Goal: Information Seeking & Learning: Learn about a topic

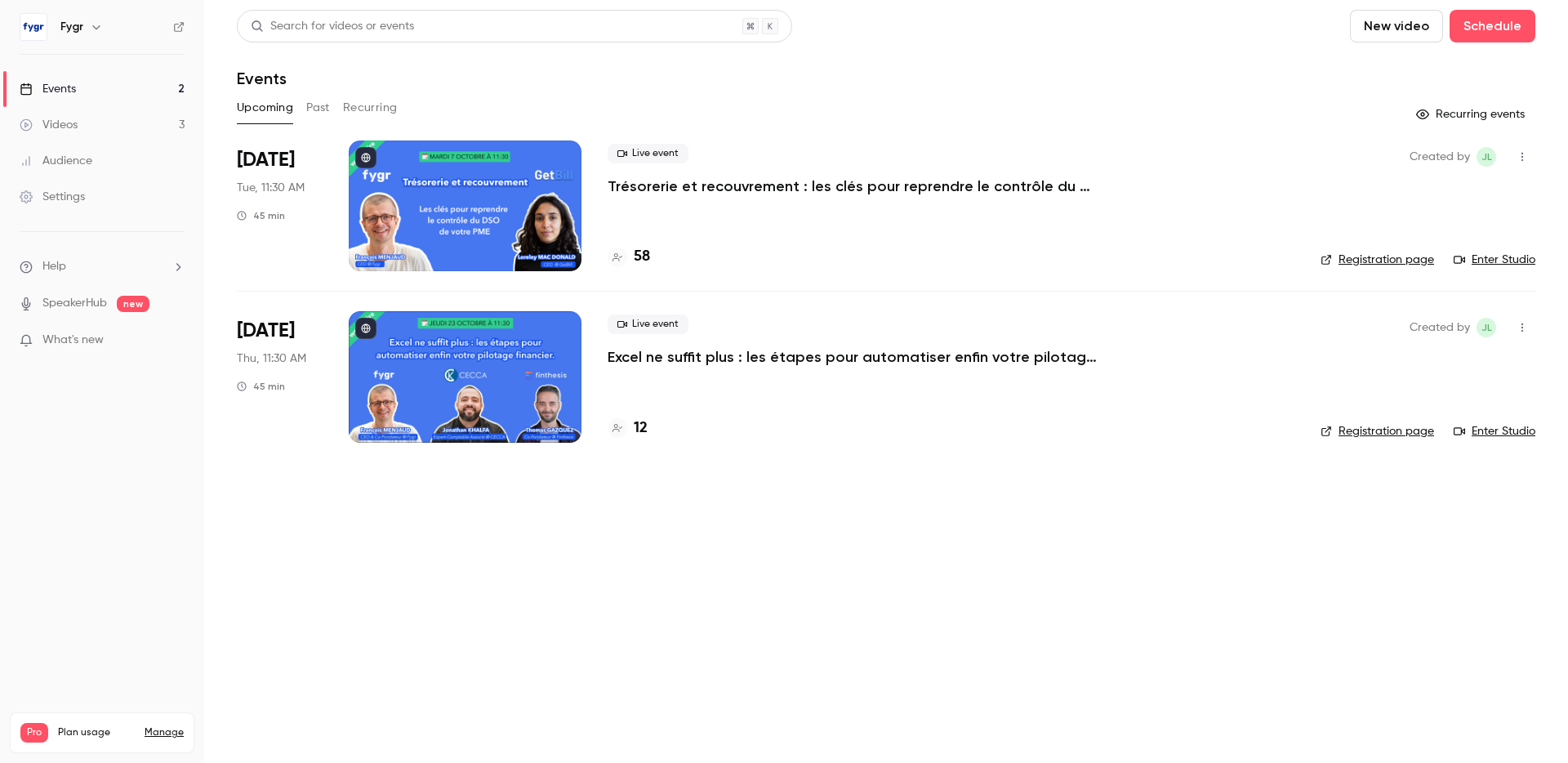
click at [503, 349] on div at bounding box center [465, 376] width 233 height 131
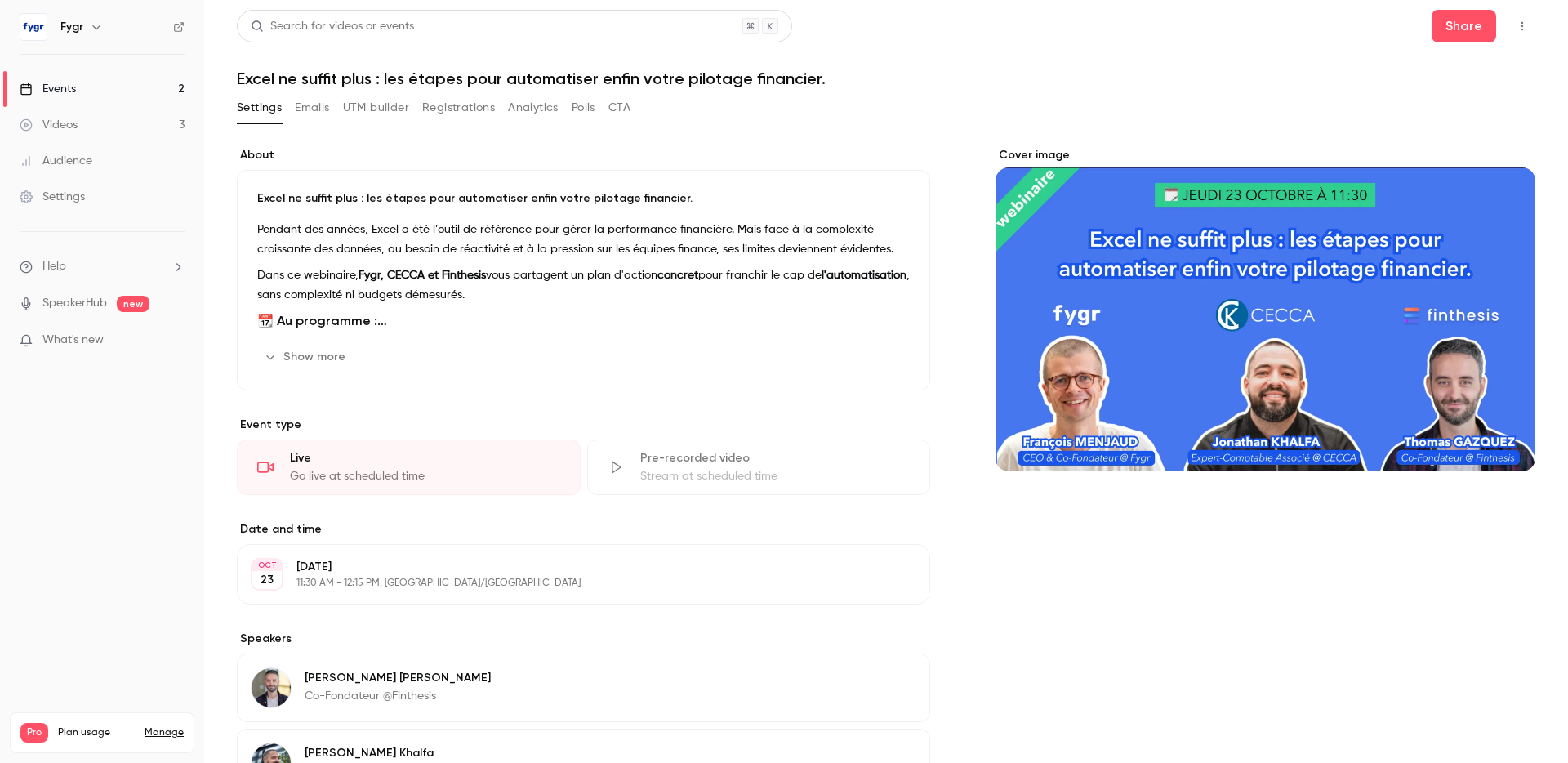
click at [306, 349] on button "Show more" at bounding box center [307, 357] width 98 height 26
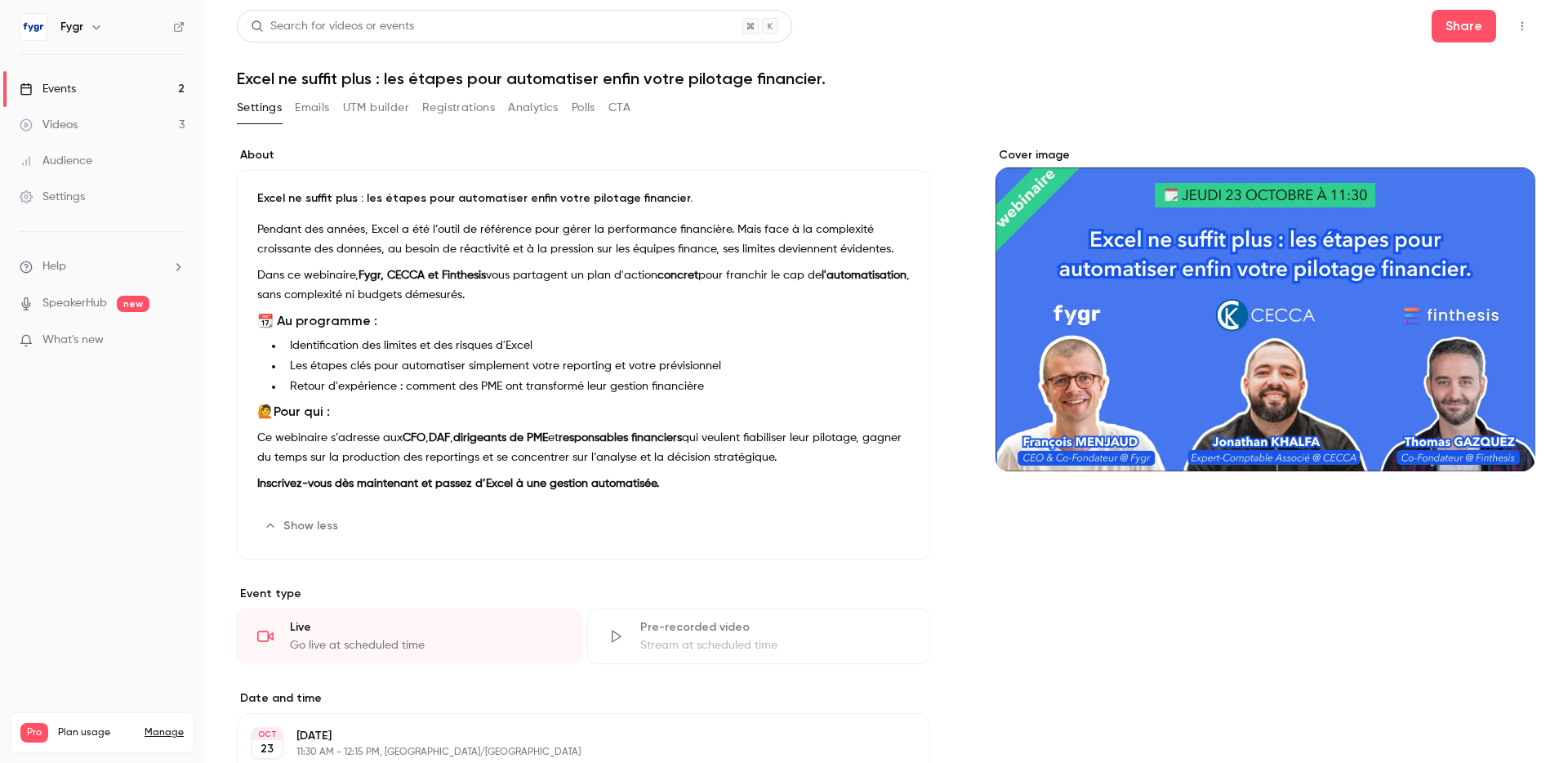
click at [417, 79] on h1 "Excel ne suffit plus : les étapes pour automatiser enfin votre pilotage financi…" at bounding box center [886, 78] width 1298 height 19
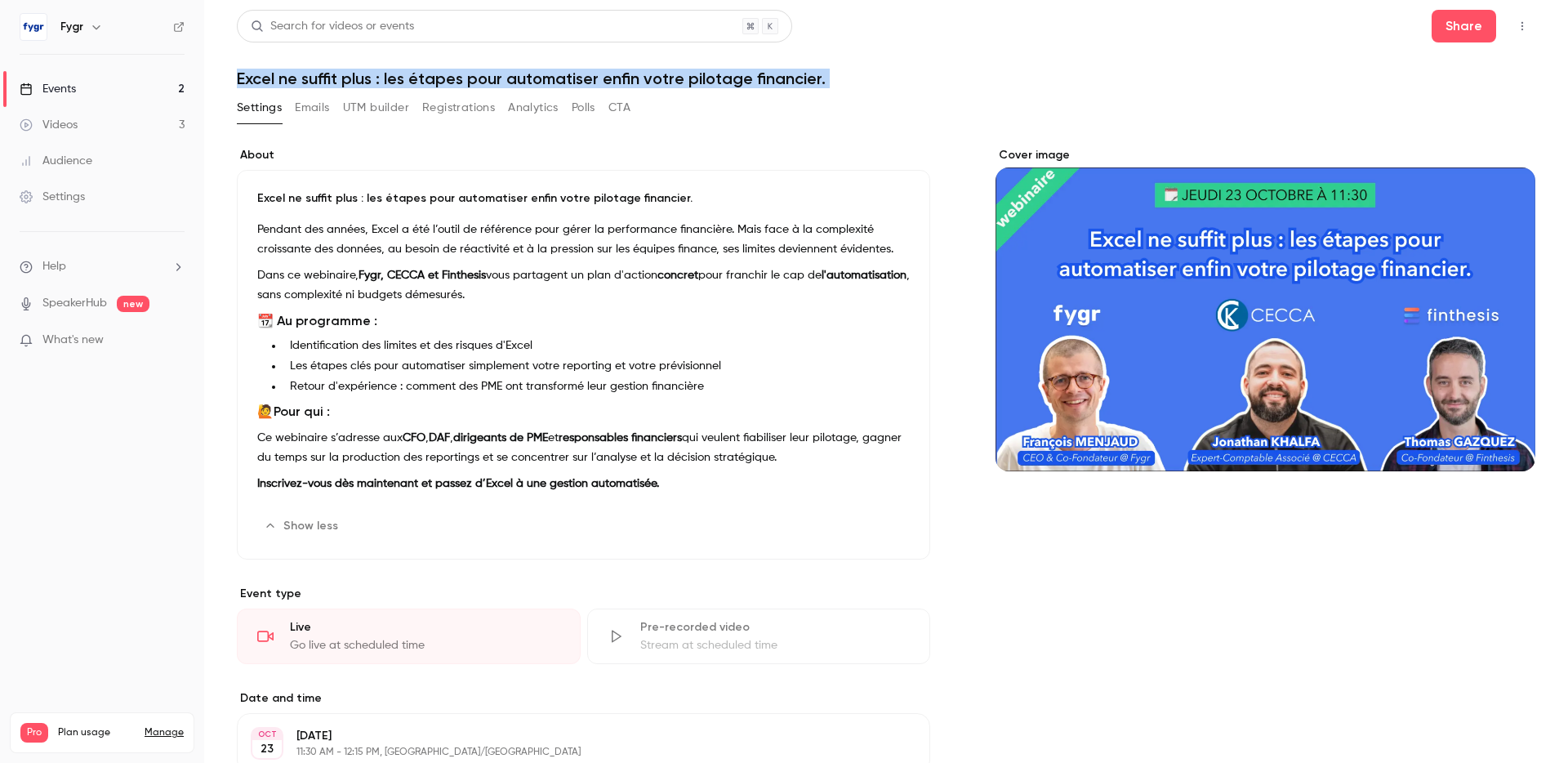
click at [417, 79] on h1 "Excel ne suffit plus : les étapes pour automatiser enfin votre pilotage financi…" at bounding box center [886, 78] width 1298 height 19
copy div "Excel ne suffit plus : les étapes pour automatiser enfin votre pilotage financi…"
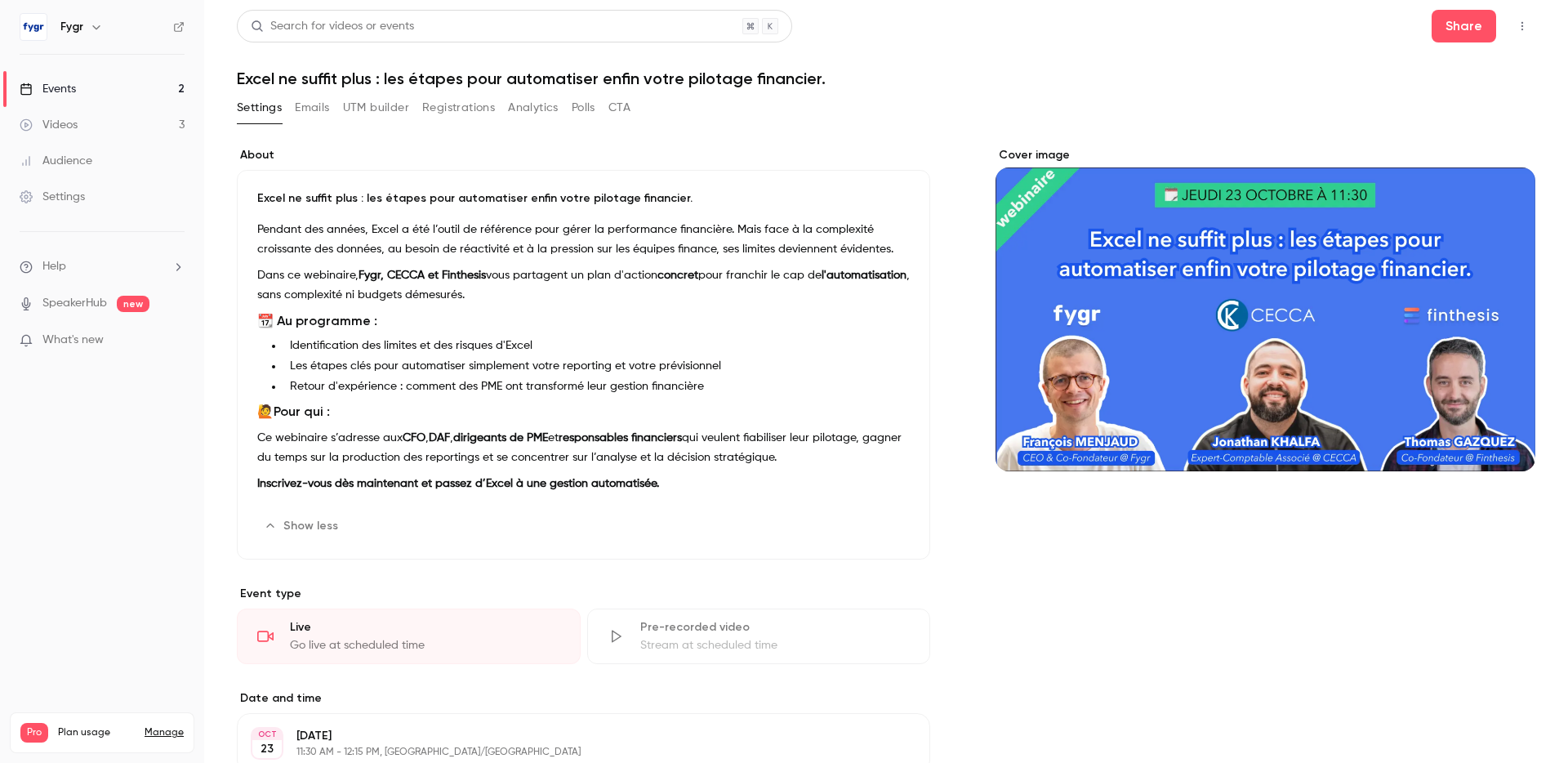
click at [431, 309] on div "Pendant des années, Excel a été l’outil de référence pour gérer la performance …" at bounding box center [584, 359] width 653 height 281
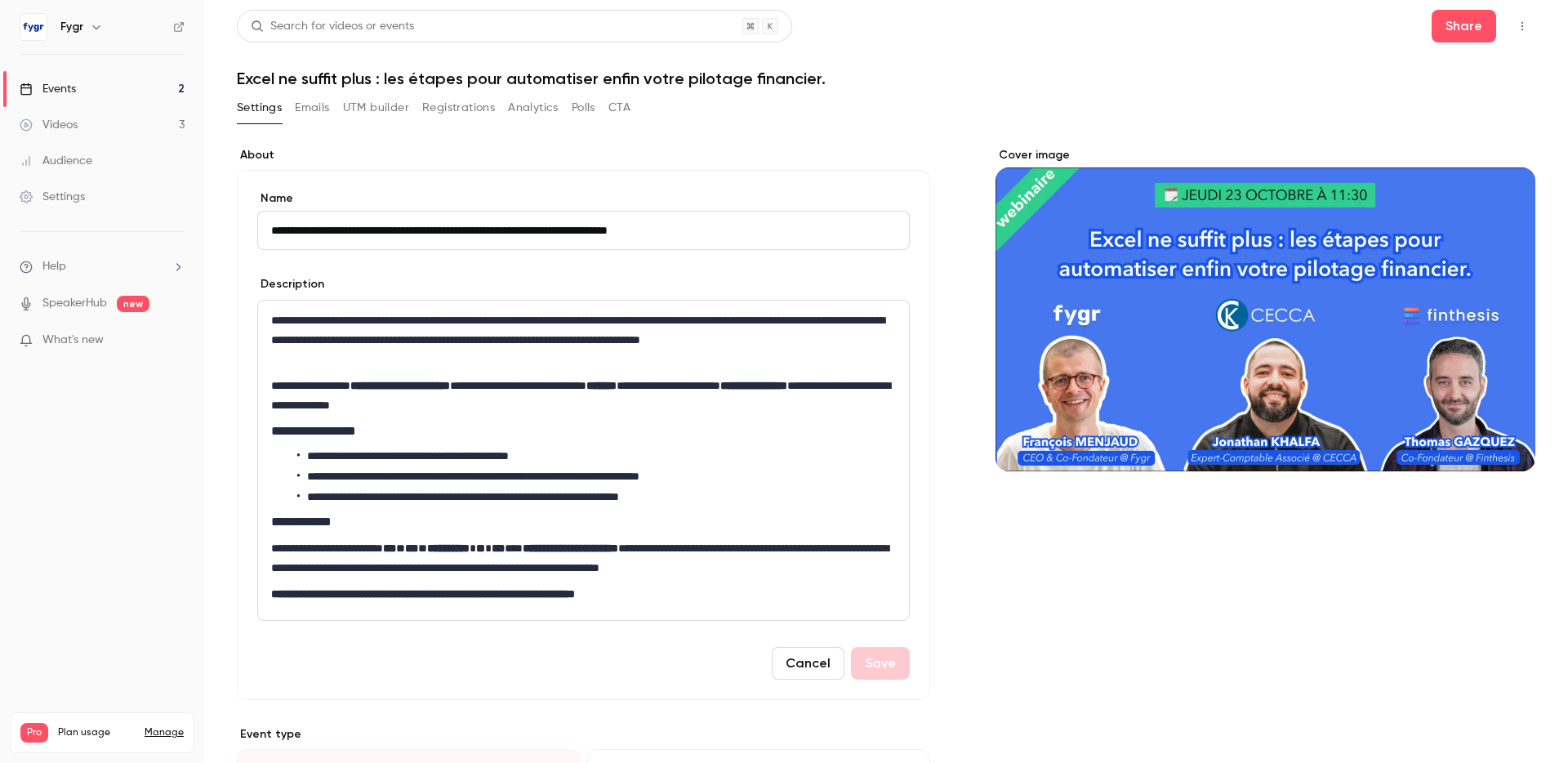
click at [534, 81] on h1 "Excel ne suffit plus : les étapes pour automatiser enfin votre pilotage financi…" at bounding box center [886, 78] width 1298 height 19
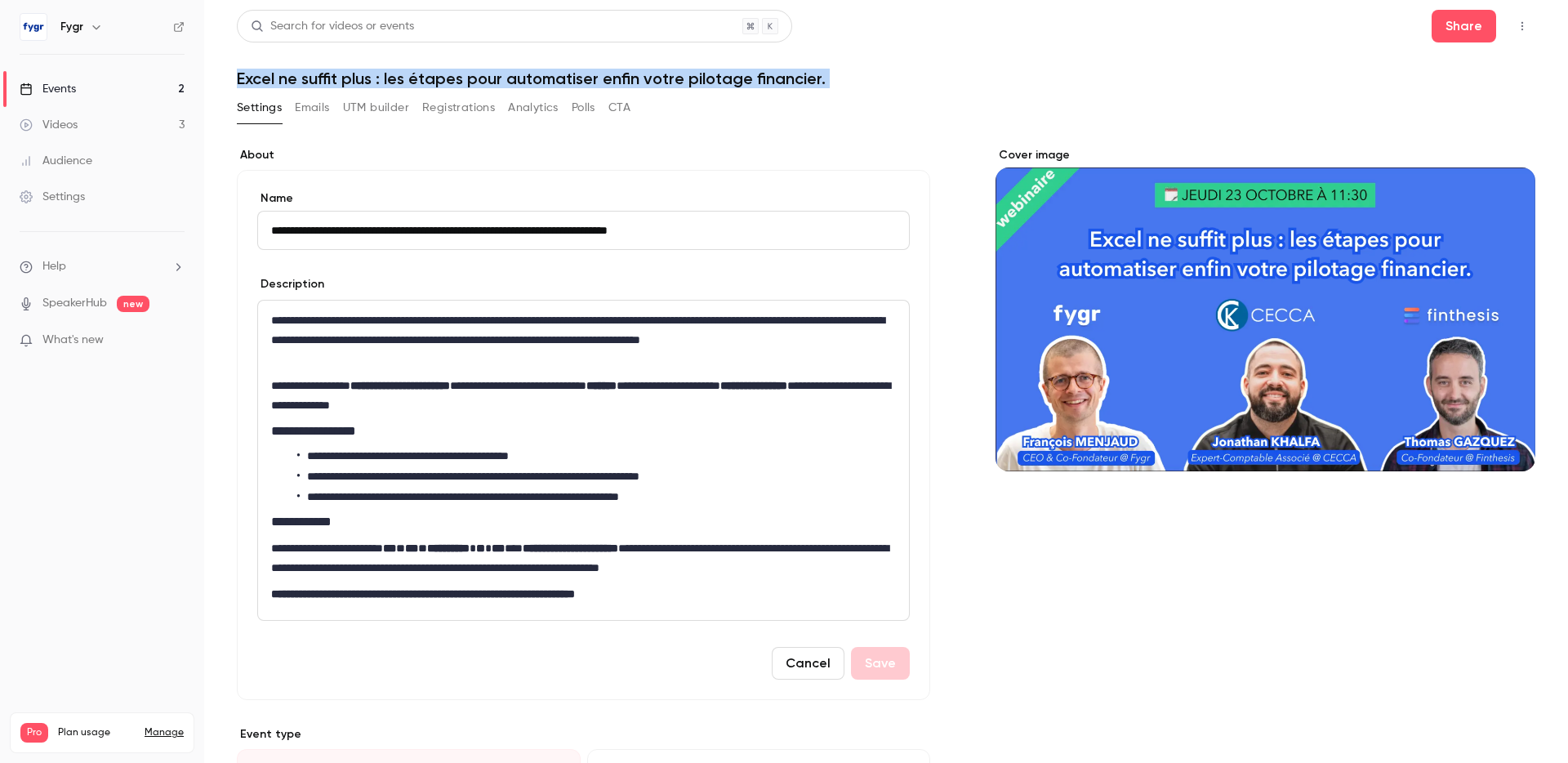
click at [534, 81] on h1 "Excel ne suffit plus : les étapes pour automatiser enfin votre pilotage financi…" at bounding box center [886, 78] width 1298 height 19
copy div "Excel ne suffit plus : les étapes pour automatiser enfin votre pilotage financi…"
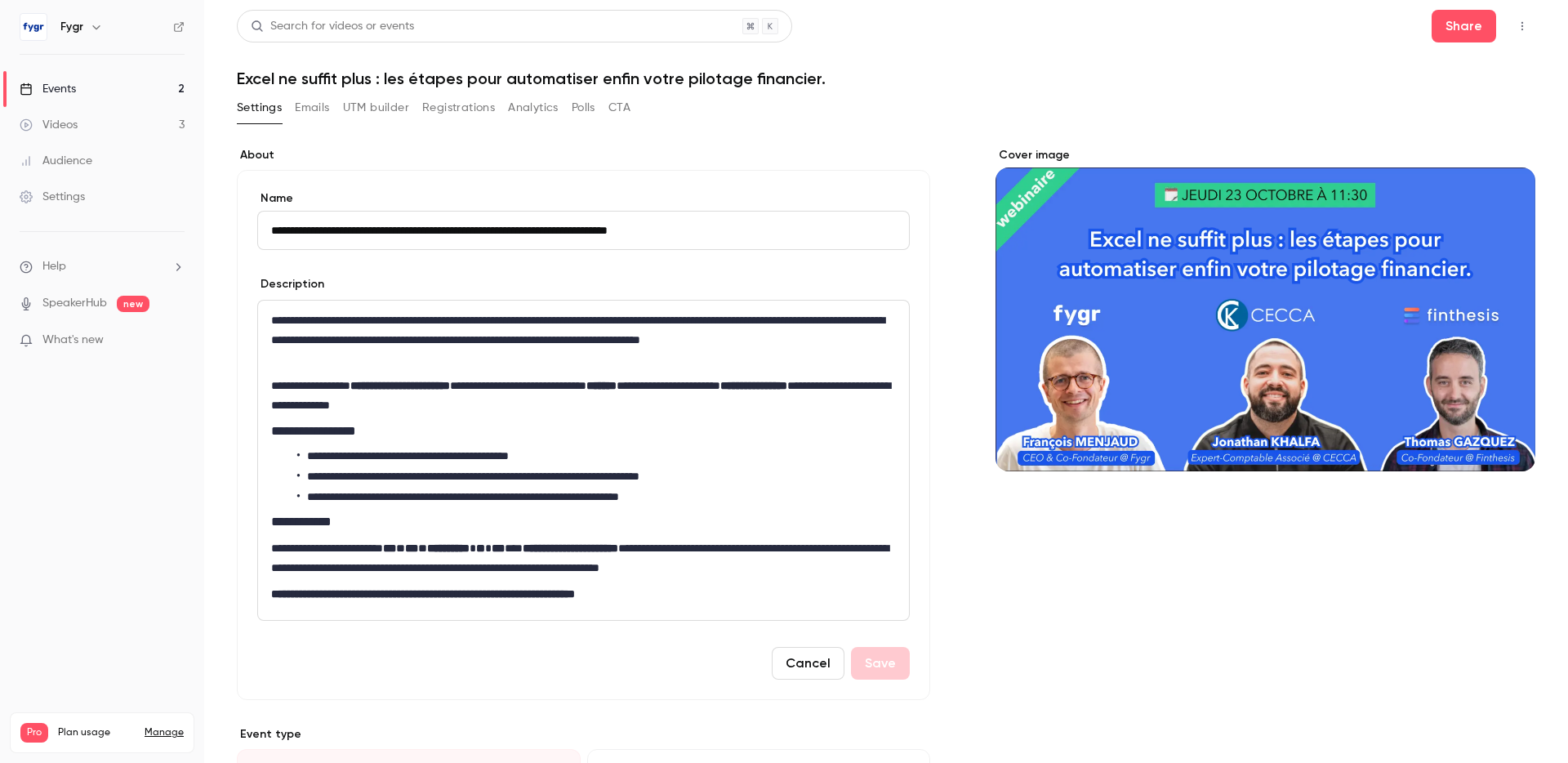
click at [508, 349] on p "**********" at bounding box center [583, 339] width 625 height 58
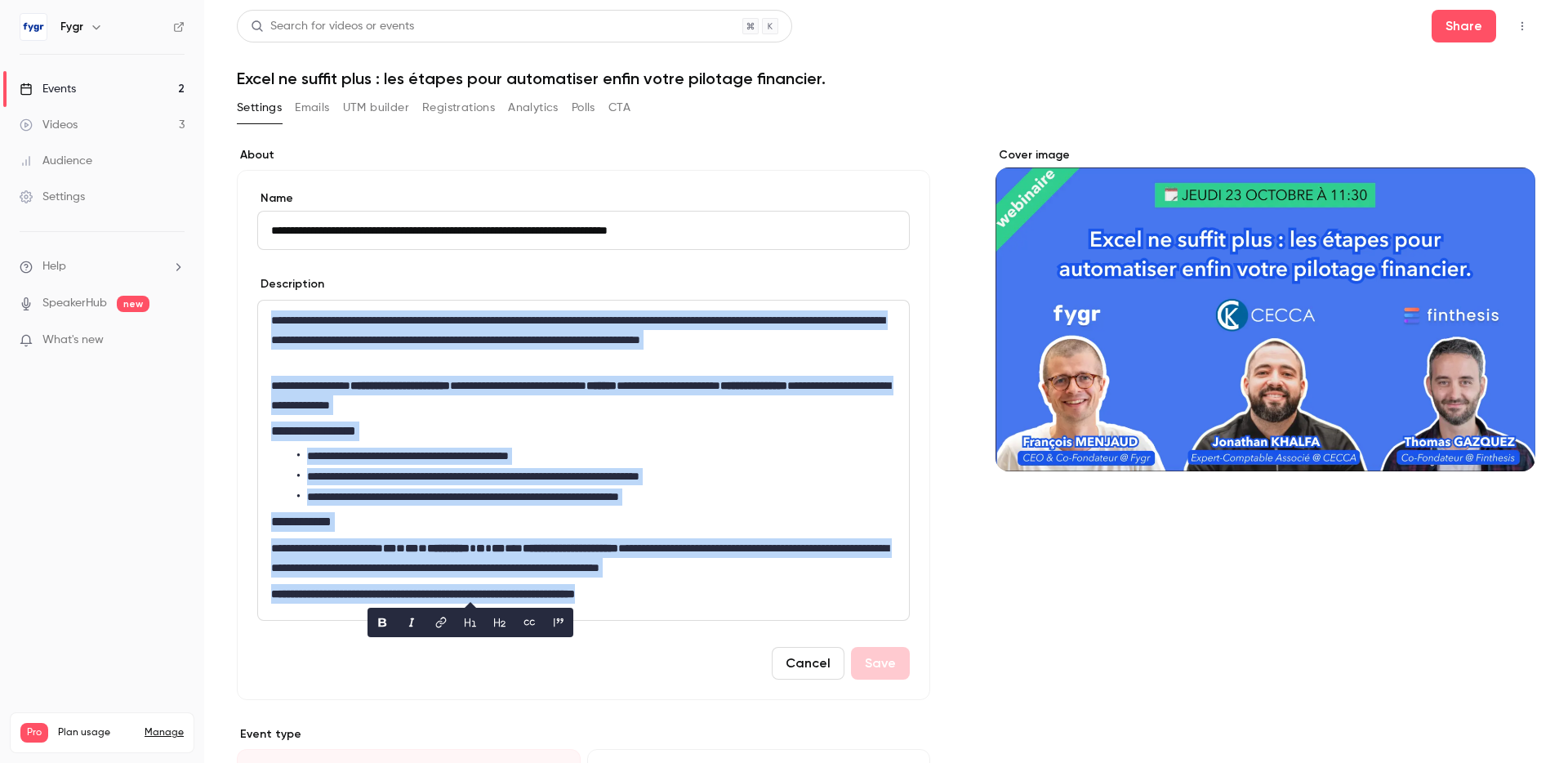
copy div "**********"
